Goal: Transaction & Acquisition: Purchase product/service

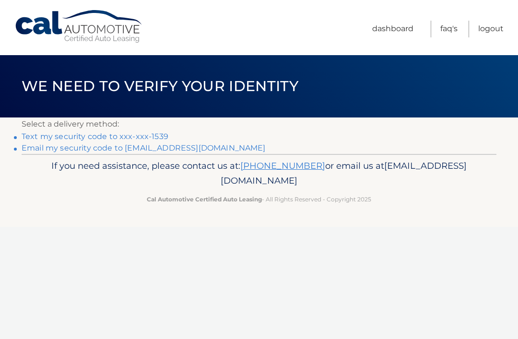
click at [152, 134] on link "Text my security code to xxx-xxx-1539" at bounding box center [95, 136] width 147 height 9
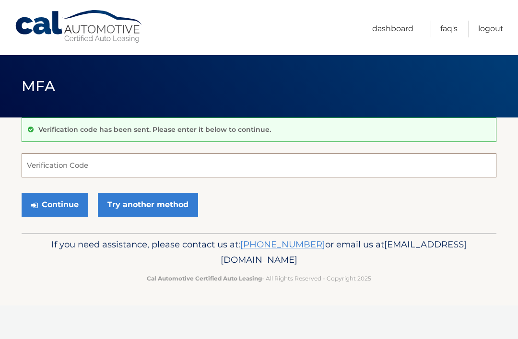
click at [201, 169] on input "Verification Code" at bounding box center [259, 165] width 475 height 24
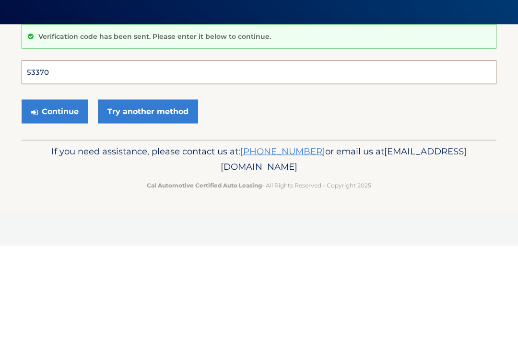
type input "533700"
click at [55, 193] on button "Continue" at bounding box center [55, 205] width 67 height 24
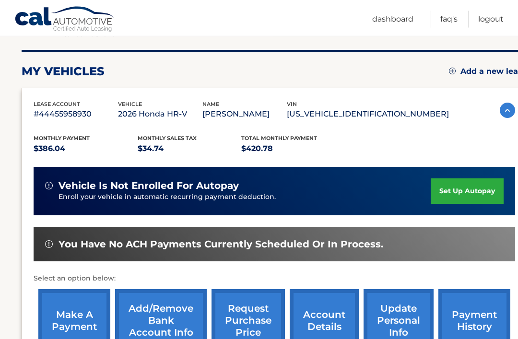
scroll to position [112, 0]
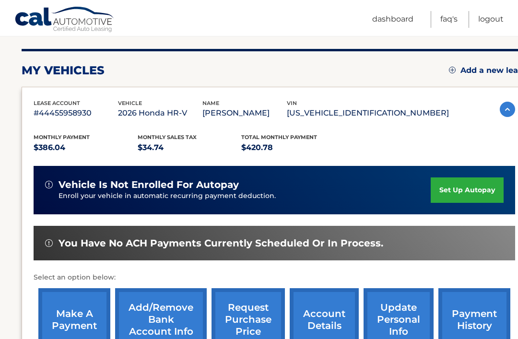
click at [89, 319] on link "make a payment" at bounding box center [74, 319] width 72 height 63
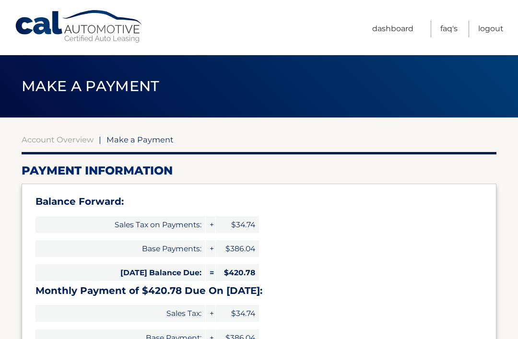
select select "Yzc1MDIxOTQtMTM5Yi00NzA4LWI3OGUtNDY4ZmVjY2VmY2I3"
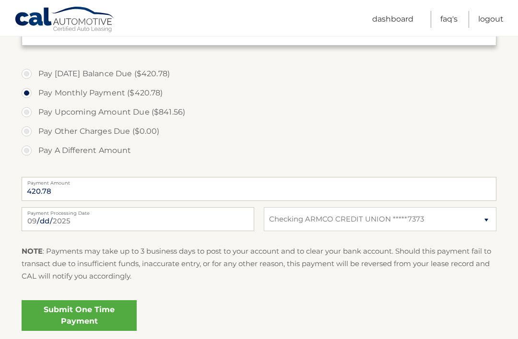
scroll to position [377, 0]
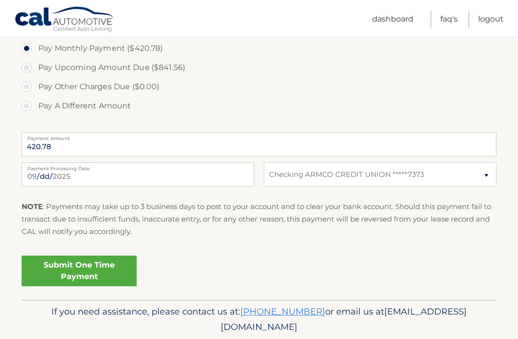
click at [90, 270] on link "Submit One Time Payment" at bounding box center [79, 271] width 115 height 31
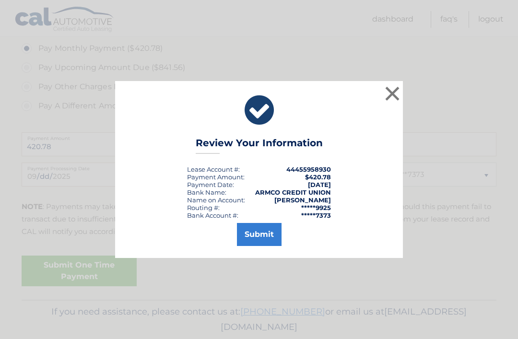
click at [259, 246] on button "Submit" at bounding box center [259, 234] width 45 height 23
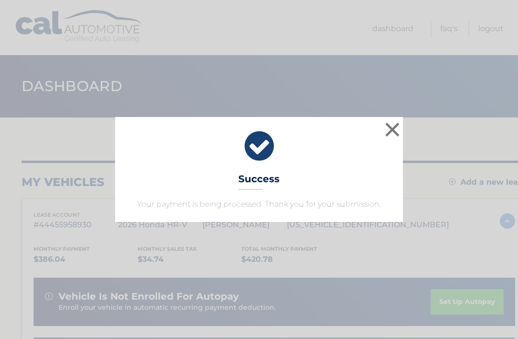
click at [389, 129] on button "×" at bounding box center [392, 129] width 19 height 19
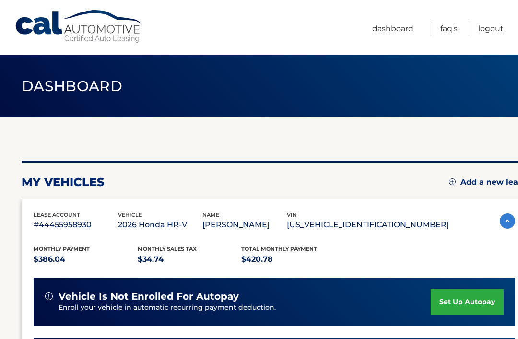
click at [491, 27] on link "Logout" at bounding box center [490, 29] width 25 height 17
